Goal: Information Seeking & Learning: Learn about a topic

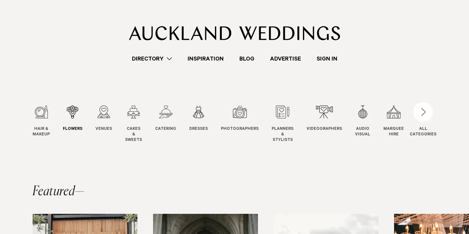
click at [71, 113] on div "2 / 12" at bounding box center [73, 112] width 20 height 13
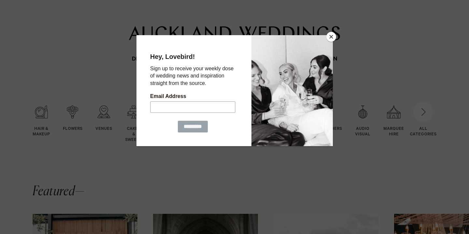
click at [331, 37] on button "Close" at bounding box center [331, 37] width 10 height 10
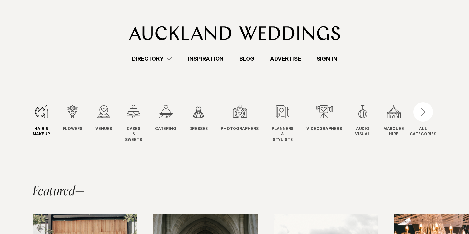
click at [39, 115] on div "1 / 12" at bounding box center [41, 112] width 17 height 13
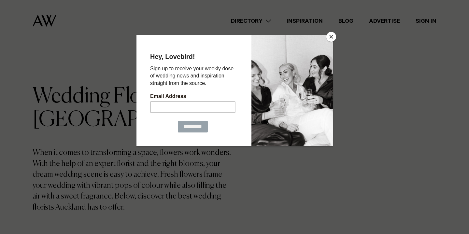
click at [331, 38] on button "Close" at bounding box center [331, 37] width 10 height 10
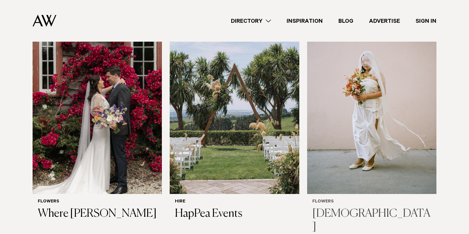
scroll to position [455, 0]
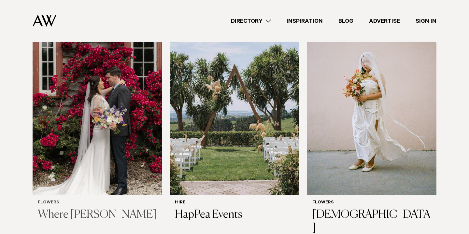
click at [137, 87] on img at bounding box center [97, 109] width 129 height 174
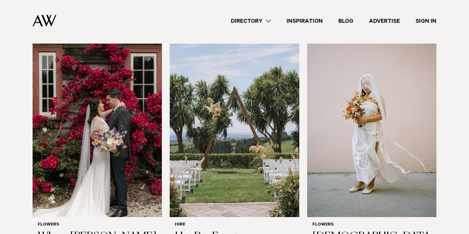
scroll to position [432, 0]
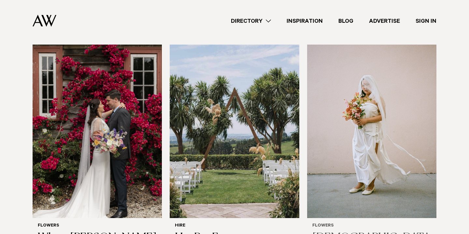
click at [346, 95] on img at bounding box center [371, 132] width 129 height 174
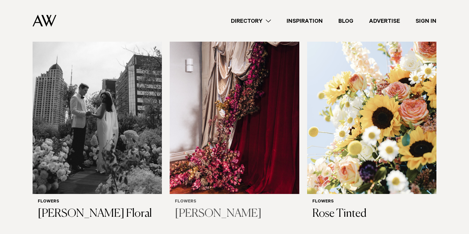
scroll to position [695, 0]
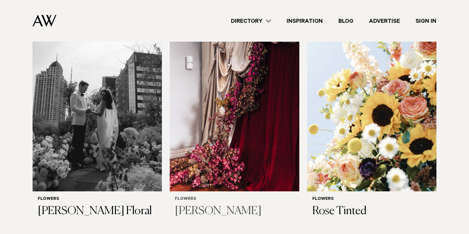
click at [249, 93] on img at bounding box center [234, 105] width 129 height 174
click at [356, 98] on img at bounding box center [371, 105] width 129 height 174
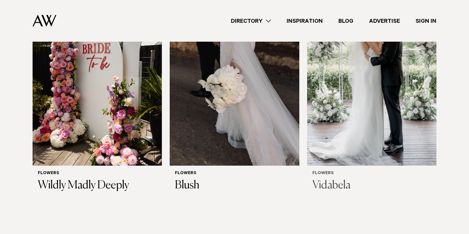
scroll to position [943, 0]
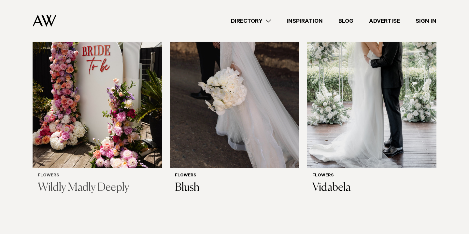
click at [114, 114] on img at bounding box center [97, 81] width 129 height 174
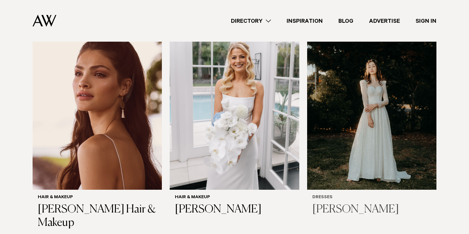
scroll to position [221, 0]
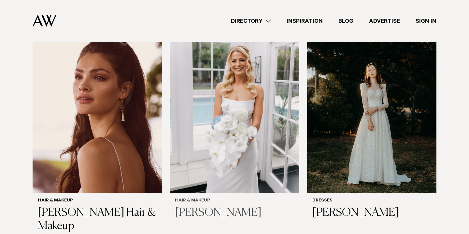
click at [250, 116] on img at bounding box center [234, 107] width 129 height 174
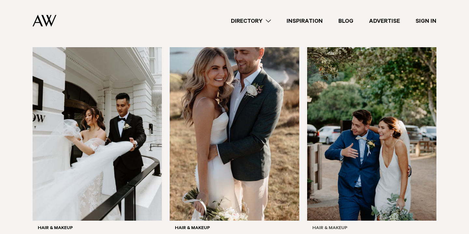
scroll to position [594, 0]
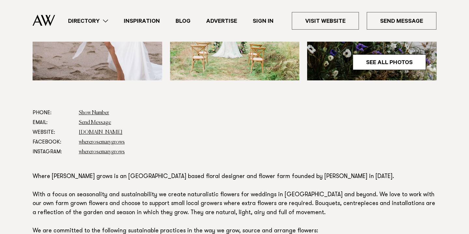
scroll to position [304, 0]
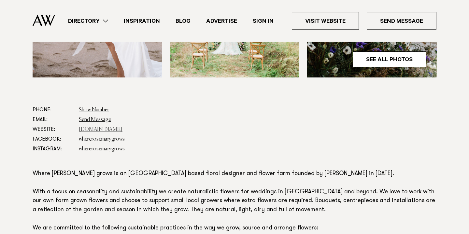
click at [123, 129] on link "www.whererosemarygrows.co.nz" at bounding box center [101, 129] width 44 height 5
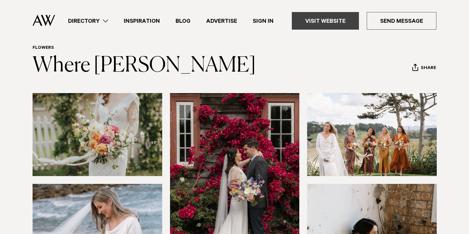
scroll to position [24, 0]
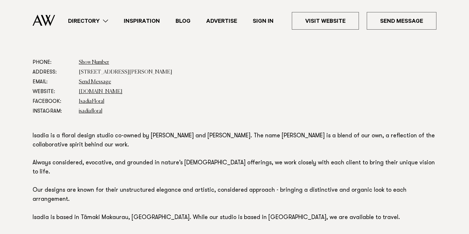
scroll to position [347, 0]
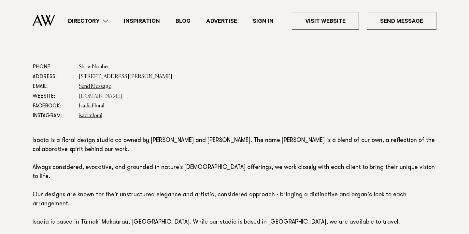
click at [104, 98] on link "www.isadia.co.nz" at bounding box center [101, 96] width 44 height 5
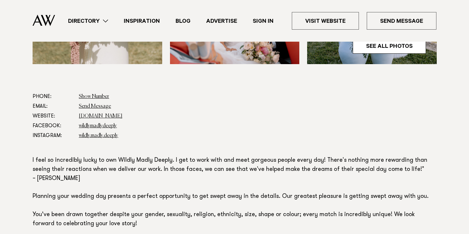
scroll to position [320, 0]
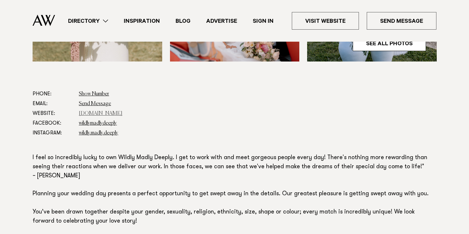
click at [122, 115] on link "[DOMAIN_NAME]" at bounding box center [101, 113] width 44 height 5
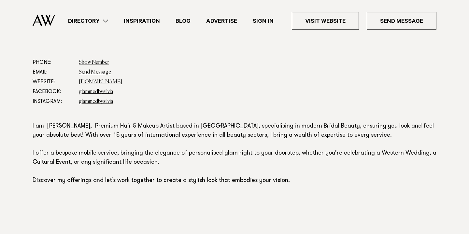
scroll to position [354, 0]
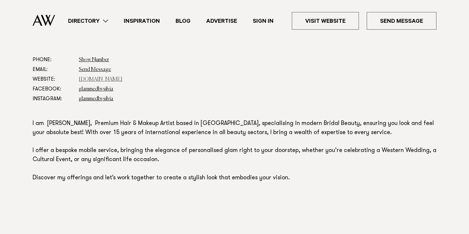
click at [105, 79] on link "silviapieva.co.nz" at bounding box center [101, 79] width 44 height 5
click at [104, 100] on link "glammedbysilvia" at bounding box center [96, 98] width 35 height 5
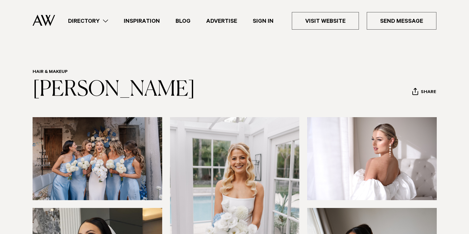
scroll to position [0, 0]
